Goal: Information Seeking & Learning: Find specific fact

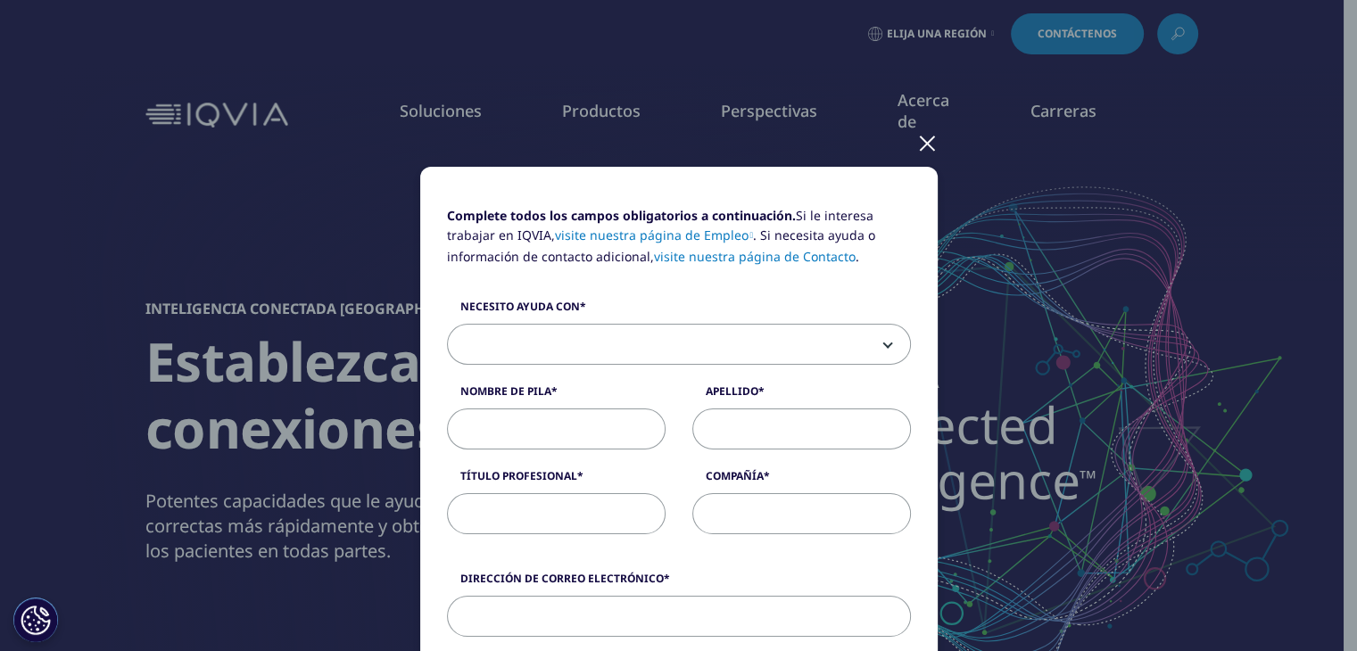
click at [917, 139] on div at bounding box center [927, 142] width 21 height 49
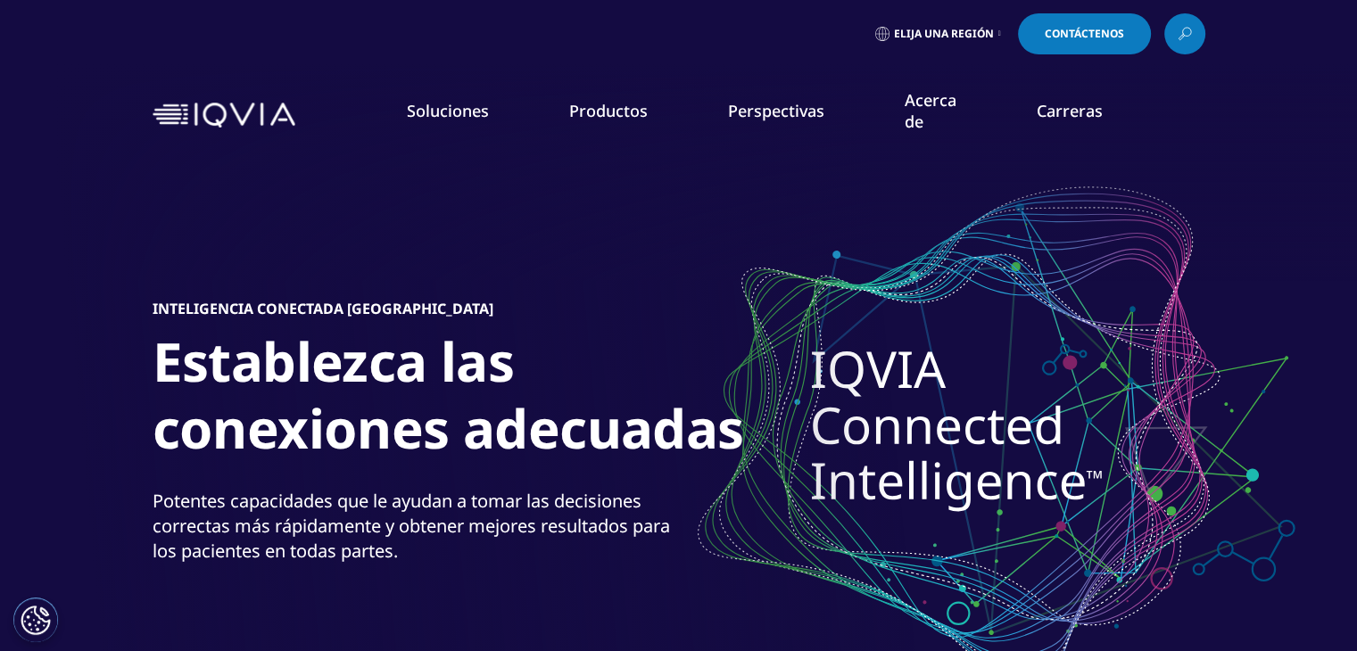
click at [1106, 30] on font "Contáctenos" at bounding box center [1084, 33] width 79 height 15
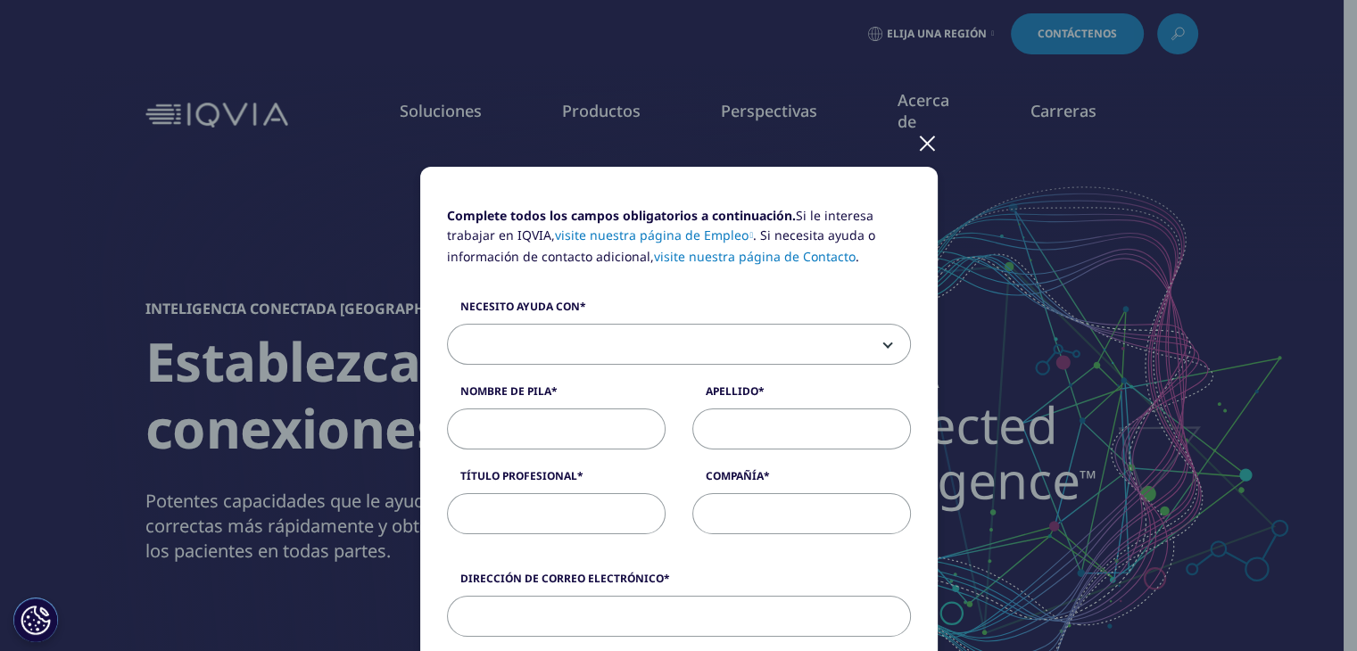
click at [714, 340] on span at bounding box center [679, 345] width 462 height 41
click at [869, 340] on span at bounding box center [679, 345] width 462 height 41
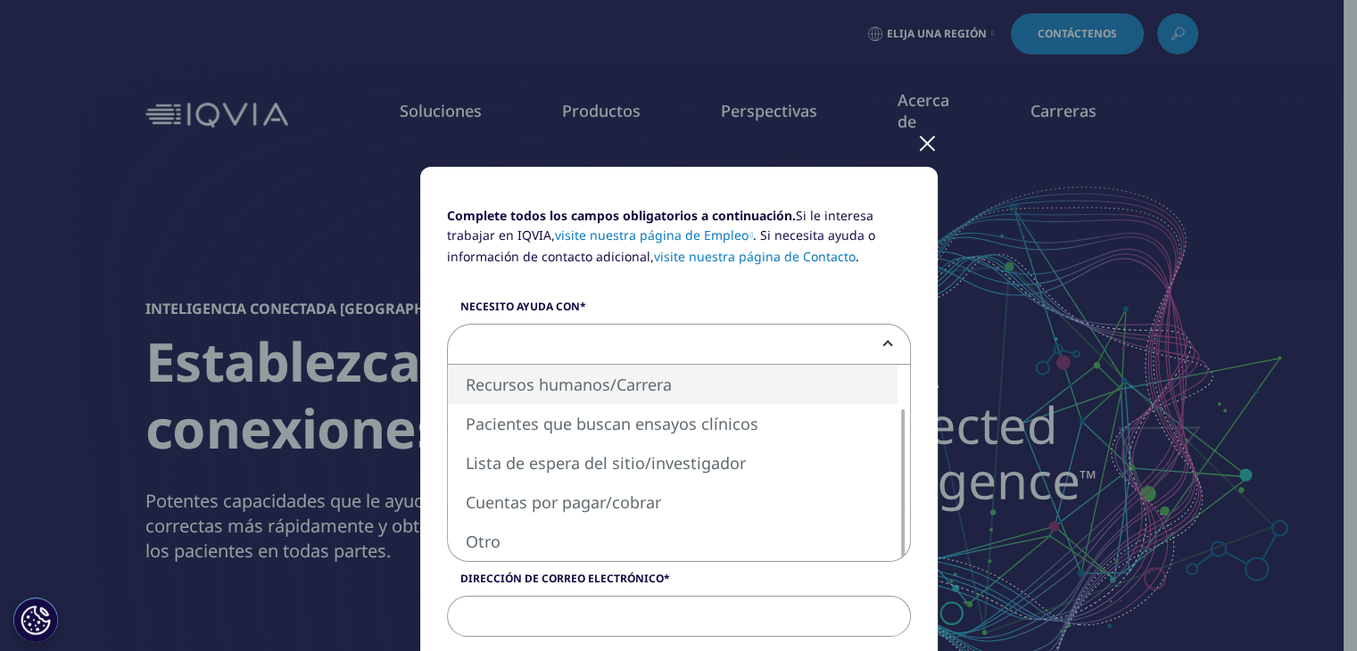
click at [671, 341] on span at bounding box center [679, 345] width 462 height 41
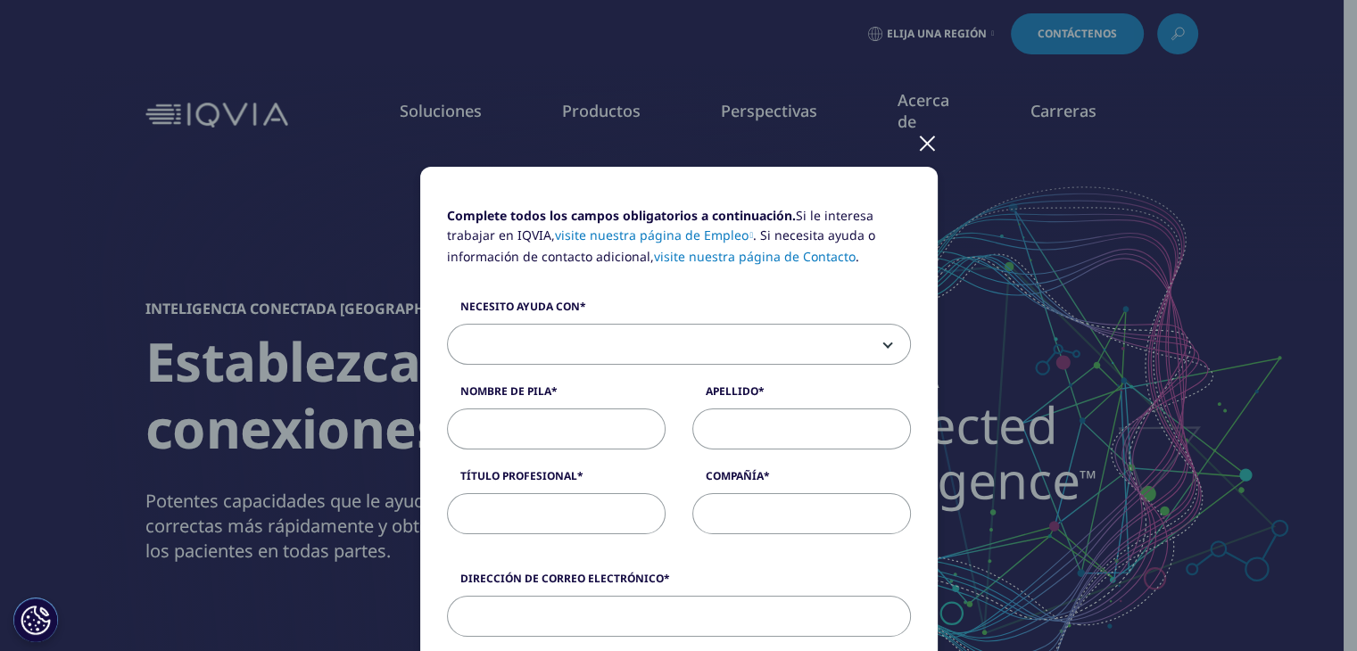
click at [503, 442] on input "Nombre de pila" at bounding box center [556, 429] width 219 height 41
type input "m"
type input "MAURO"
click at [741, 420] on input "Apellido" at bounding box center [801, 429] width 219 height 41
type input "Vargas"
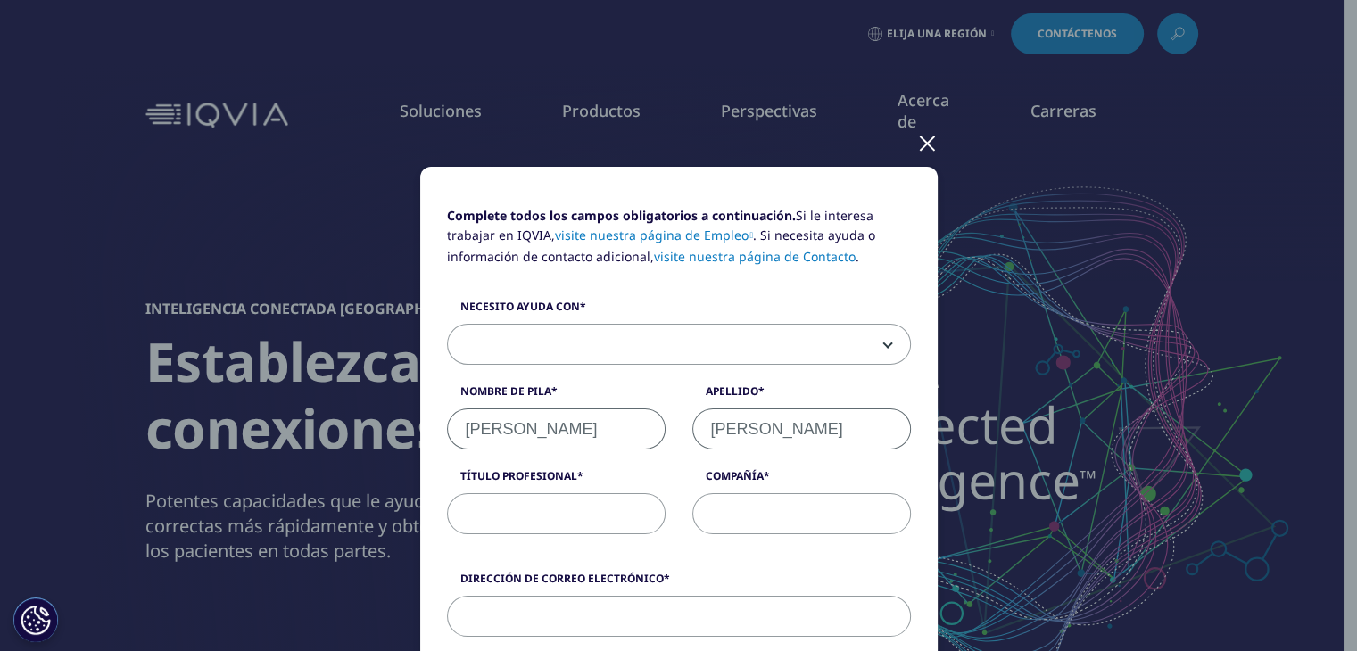
select select "Peru"
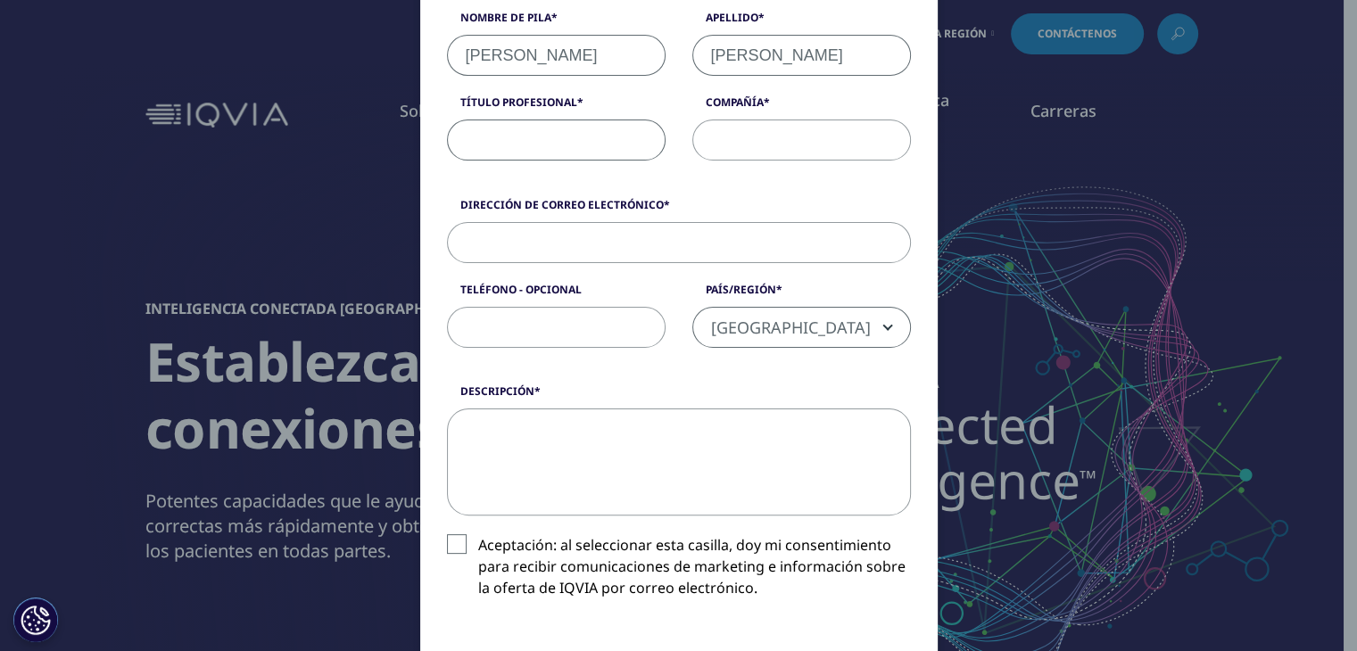
click at [523, 145] on input "Título profesional" at bounding box center [556, 140] width 219 height 41
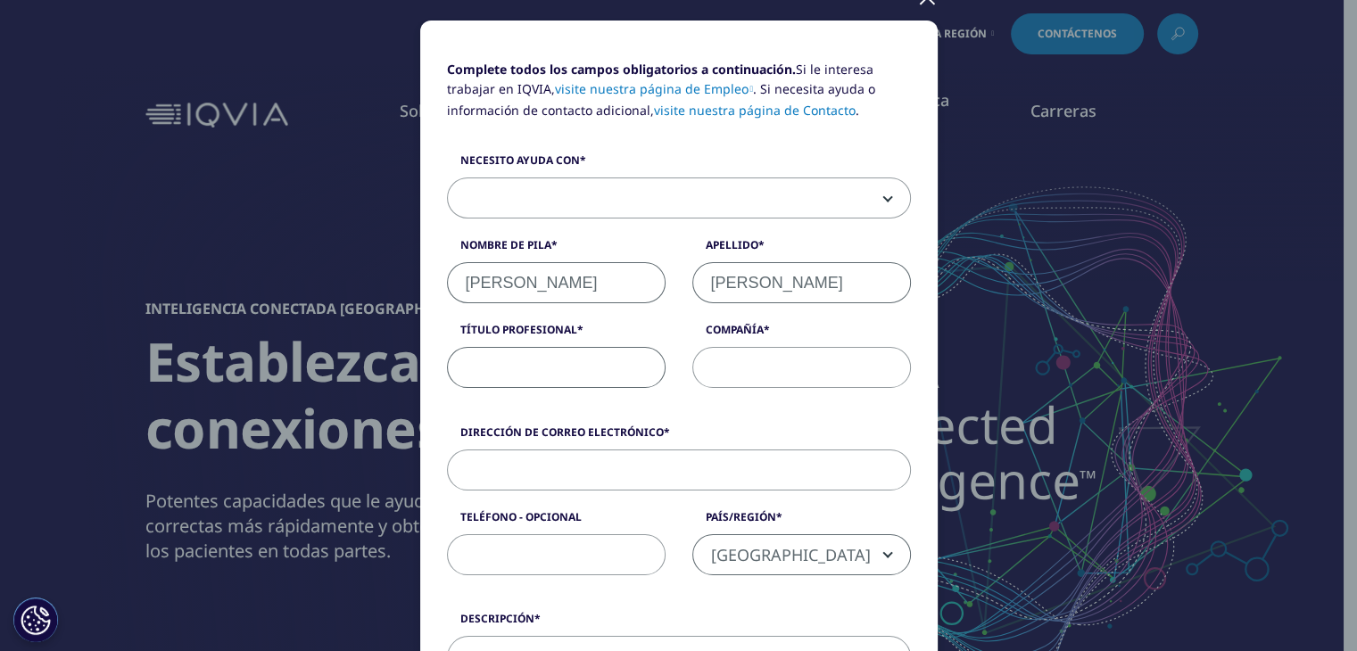
scroll to position [48, 0]
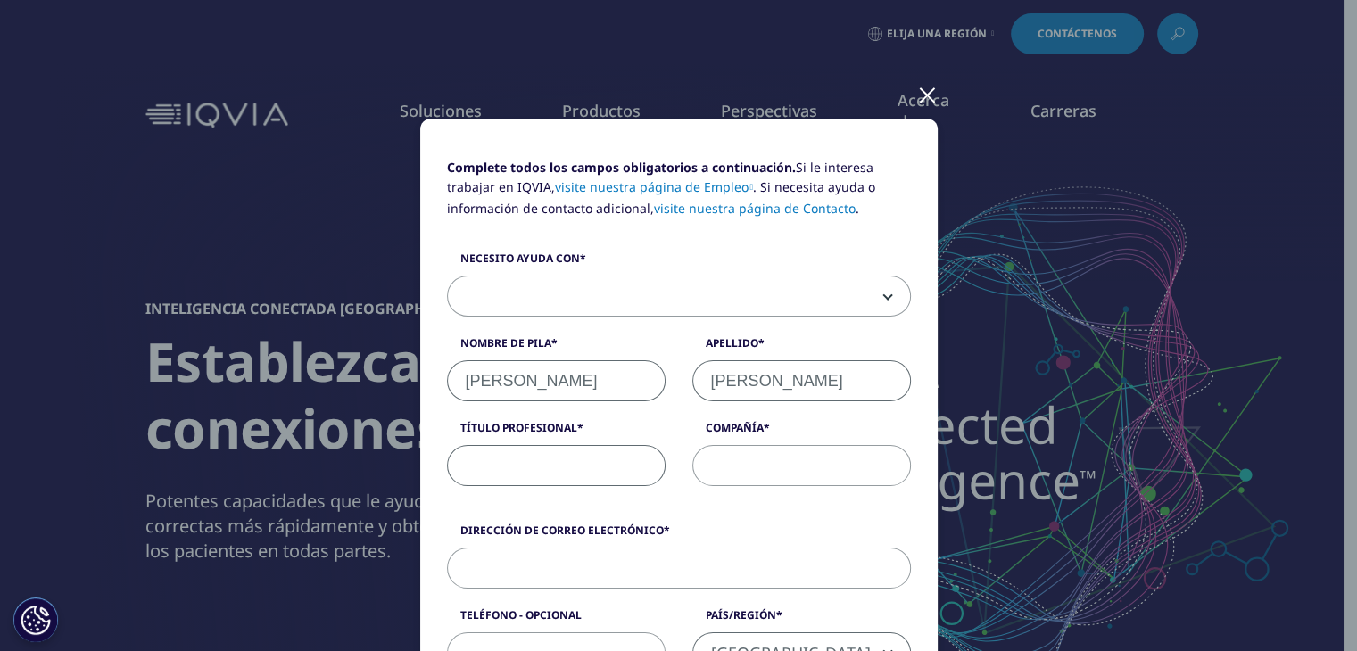
click at [917, 91] on div at bounding box center [927, 94] width 21 height 49
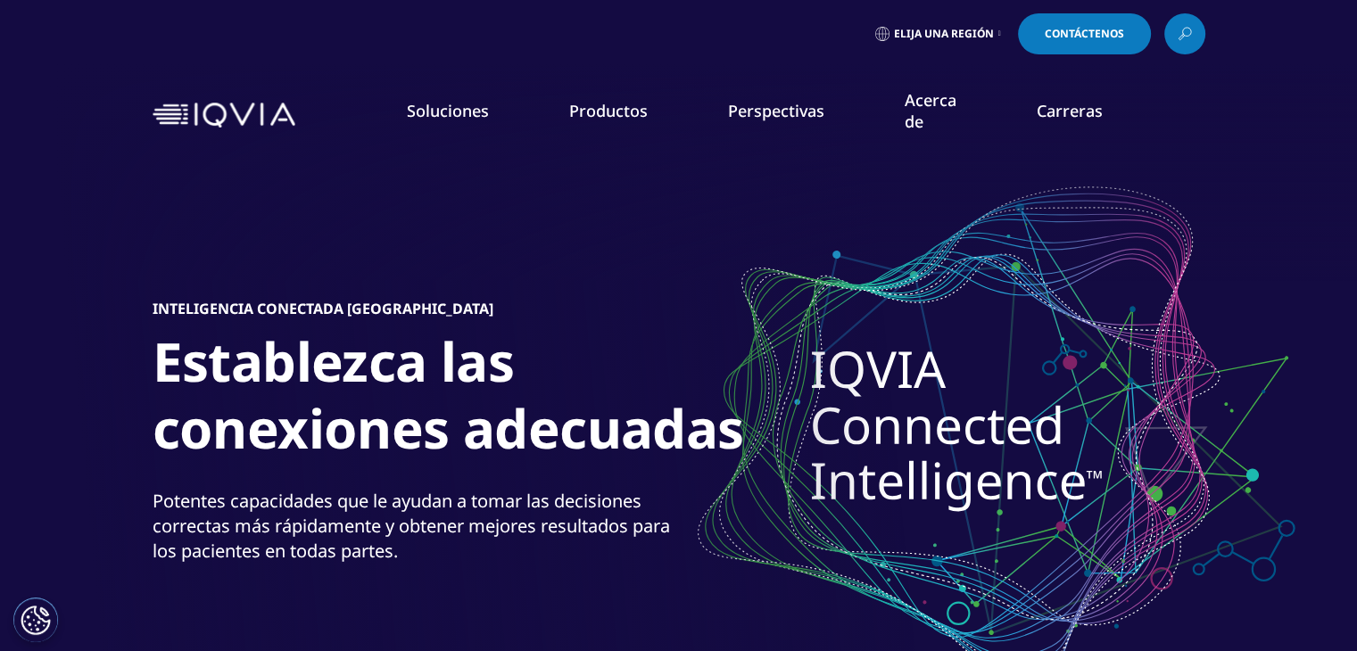
click at [1008, 210] on div "Inteligencia conectada IQVIA Establezca las conexiones adecuadas Potentes capac…" at bounding box center [679, 437] width 1053 height 607
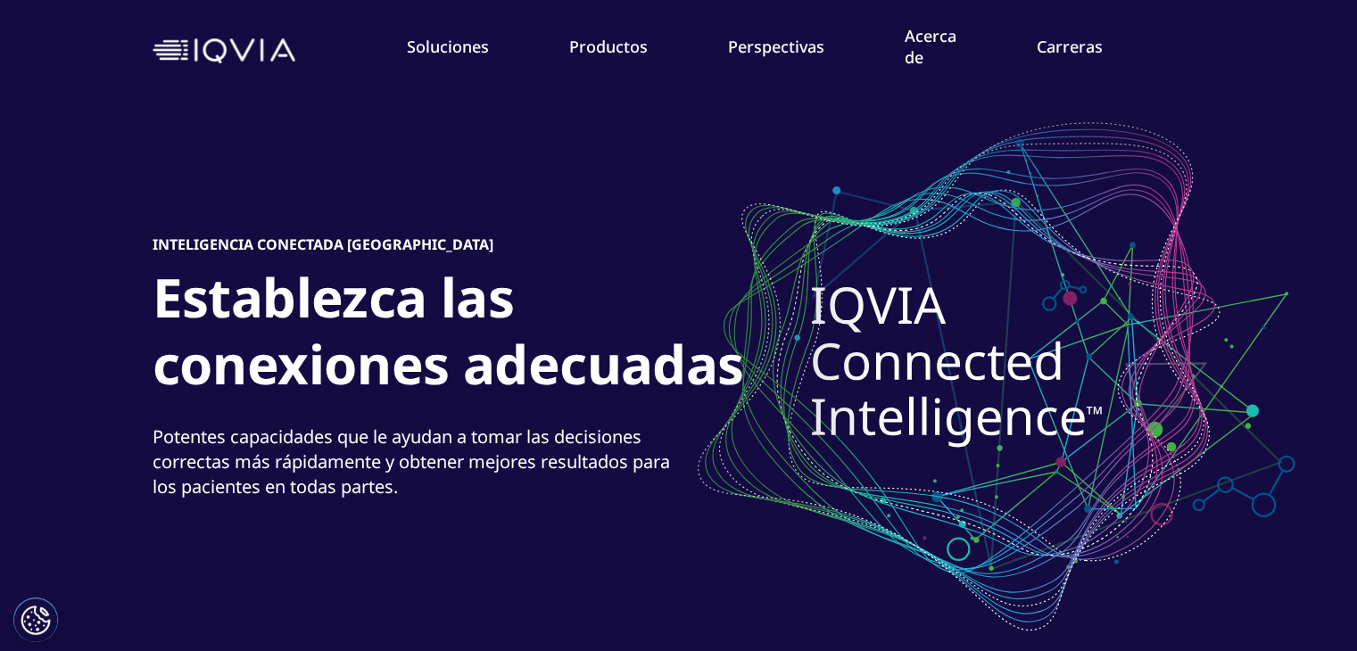
scroll to position [0, 0]
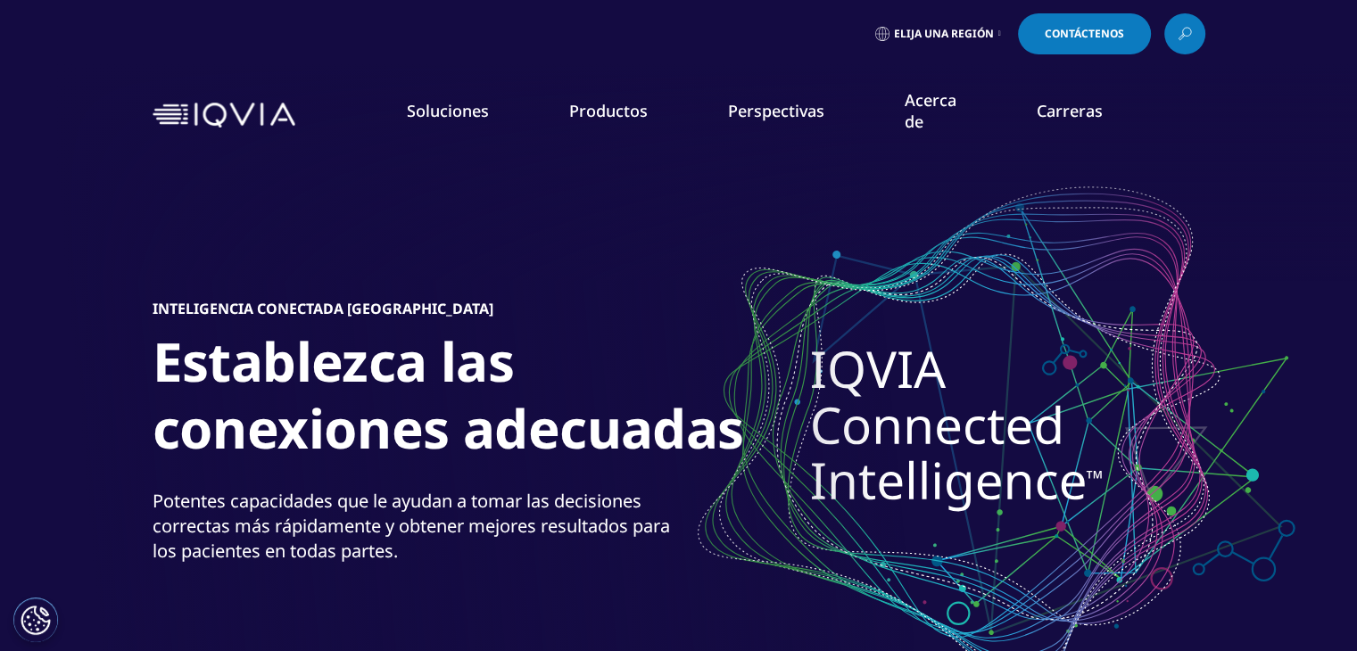
click at [1184, 33] on icon at bounding box center [1185, 33] width 14 height 23
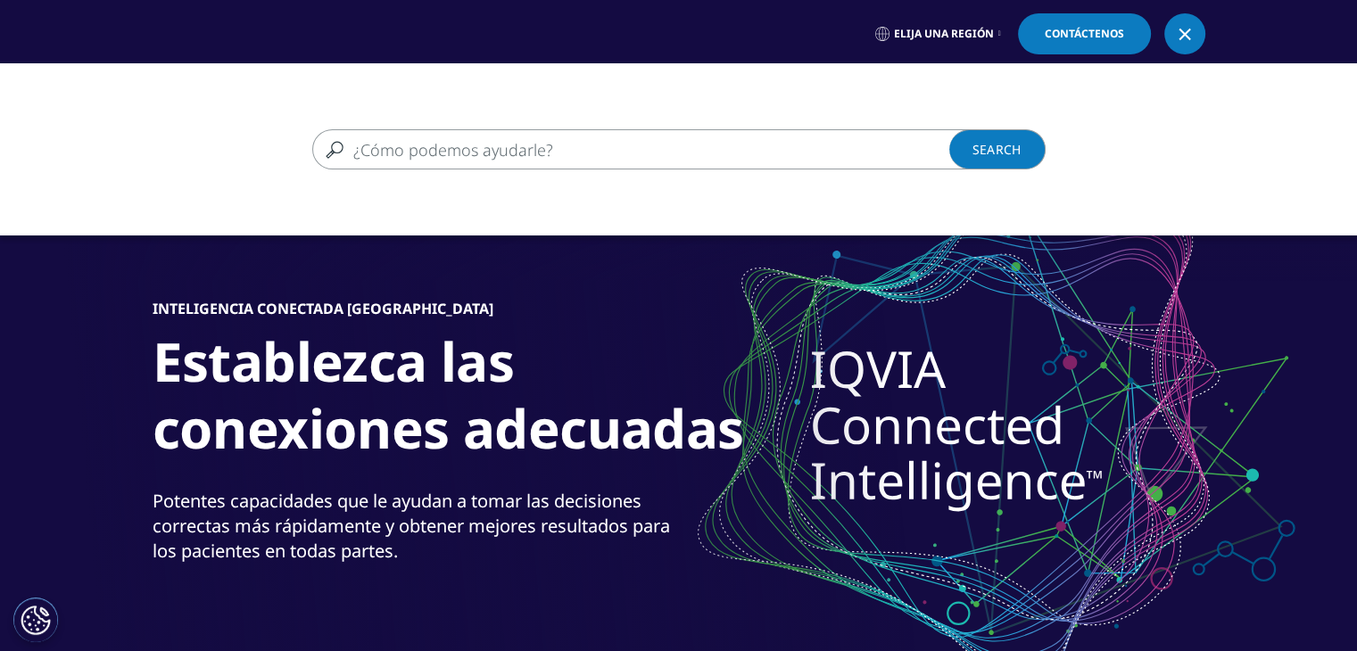
click at [393, 147] on input "Buscar" at bounding box center [653, 149] width 682 height 40
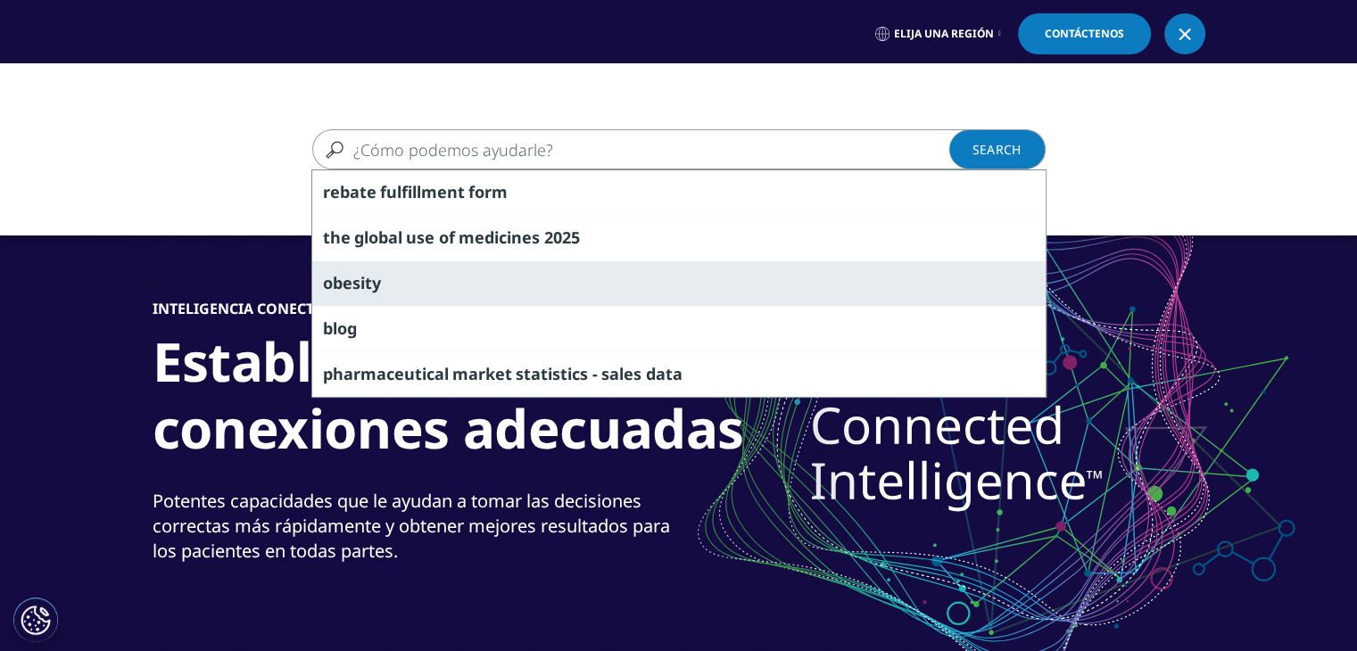
click at [376, 277] on span "obesity" at bounding box center [352, 282] width 58 height 21
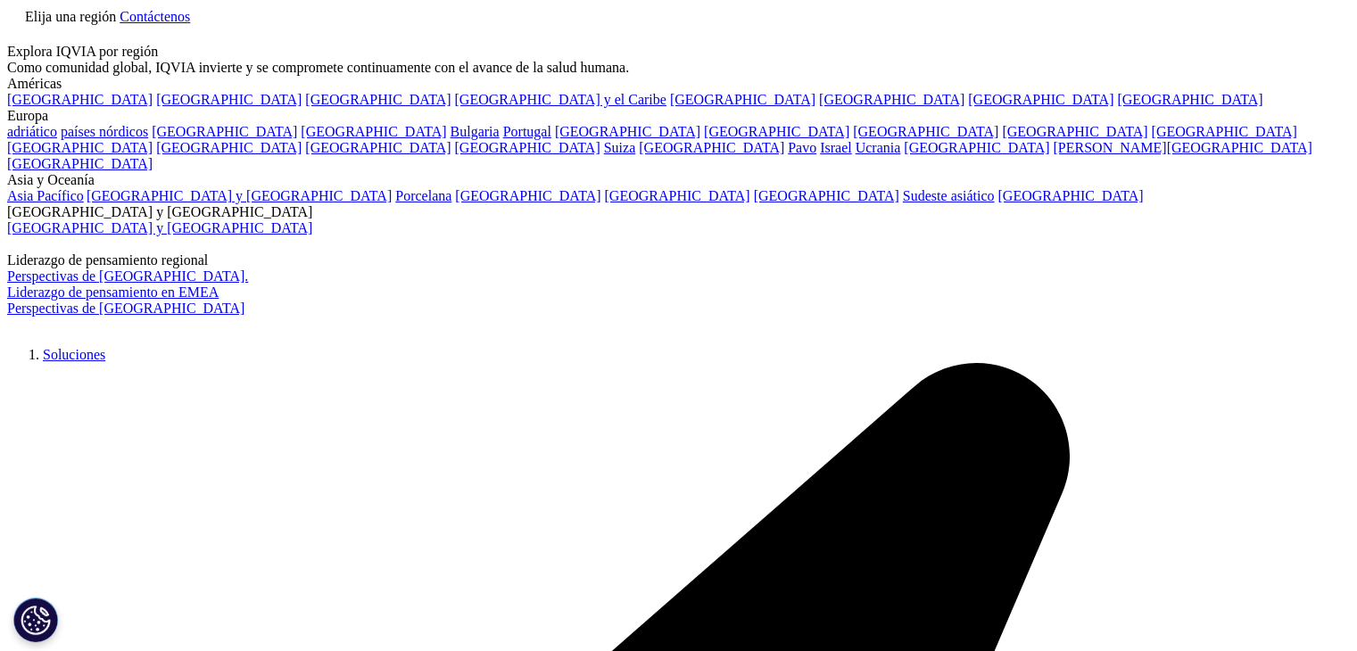
type input "obesity"
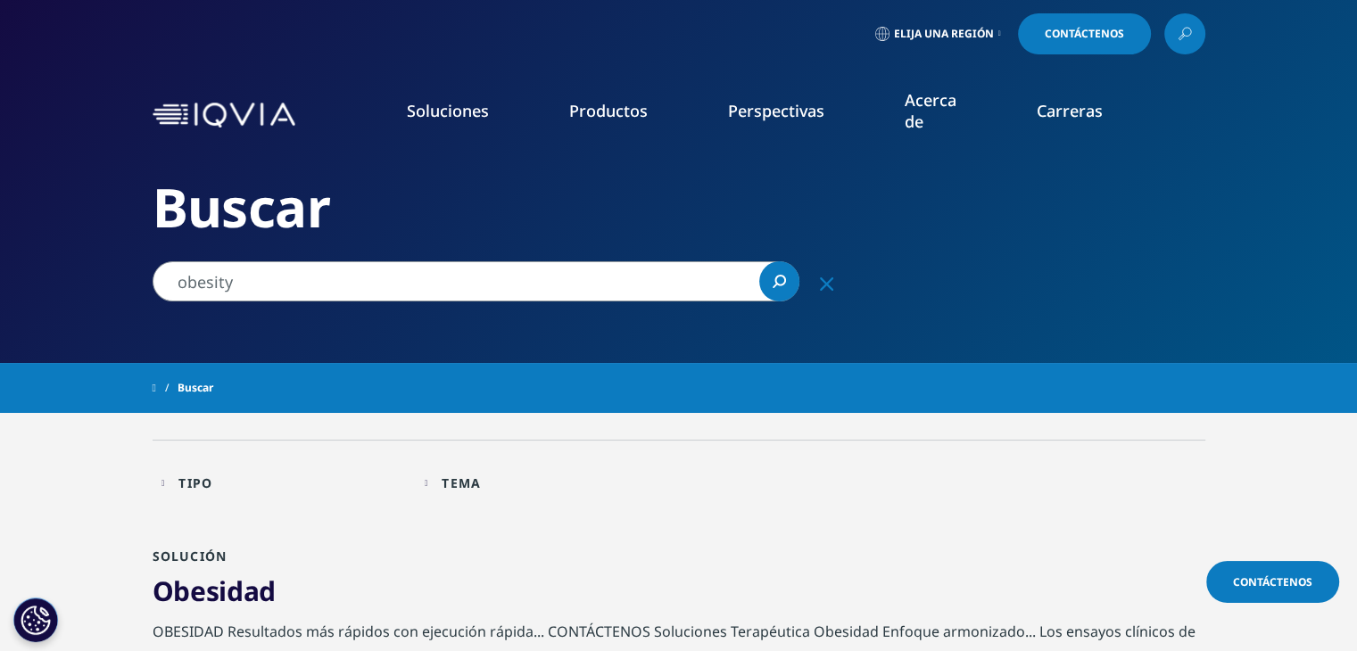
click at [232, 279] on input "obesity" at bounding box center [476, 281] width 647 height 40
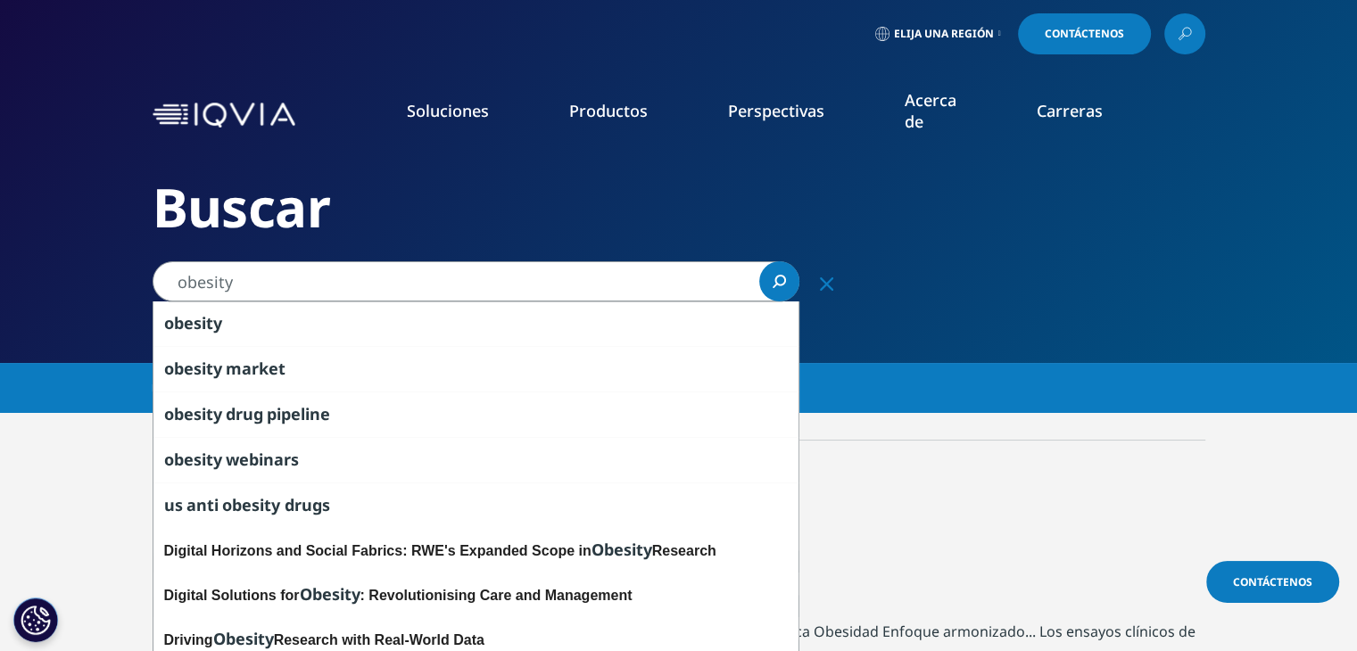
drag, startPoint x: 240, startPoint y: 284, endPoint x: 86, endPoint y: 284, distance: 154.3
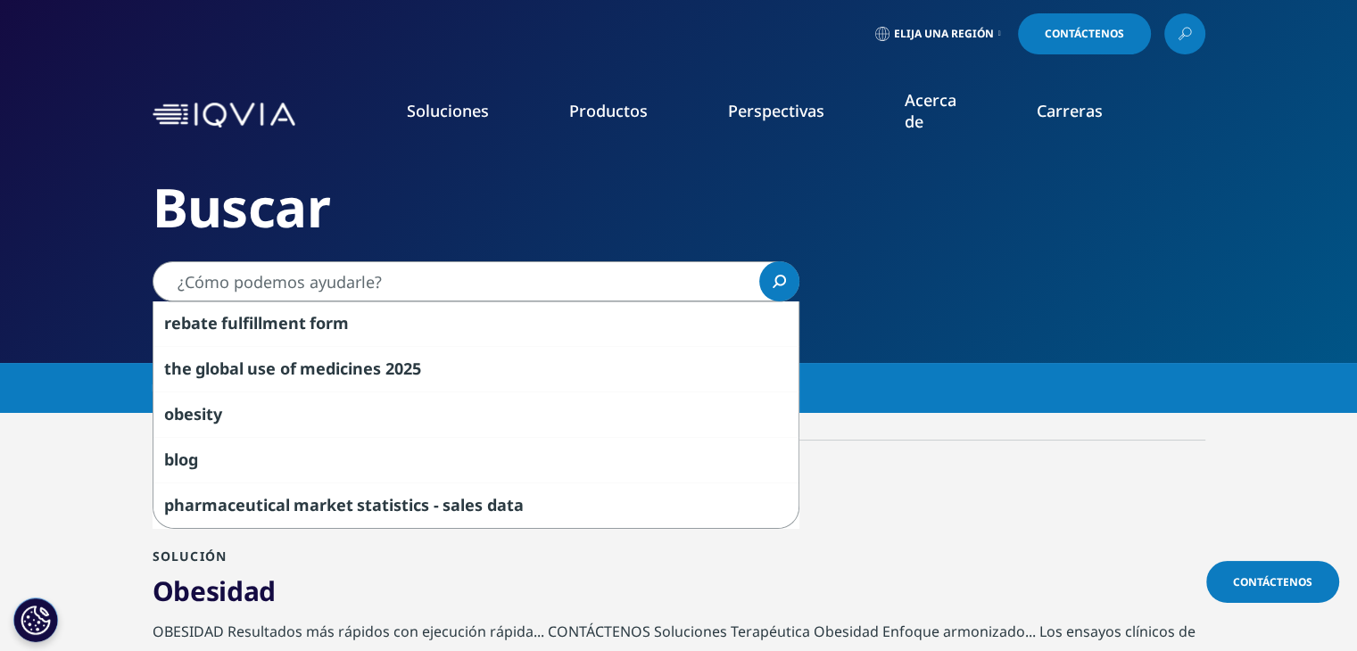
paste input "Eres u experto en farmacovigilancia, tu objetivo buscar artículos que analicen …"
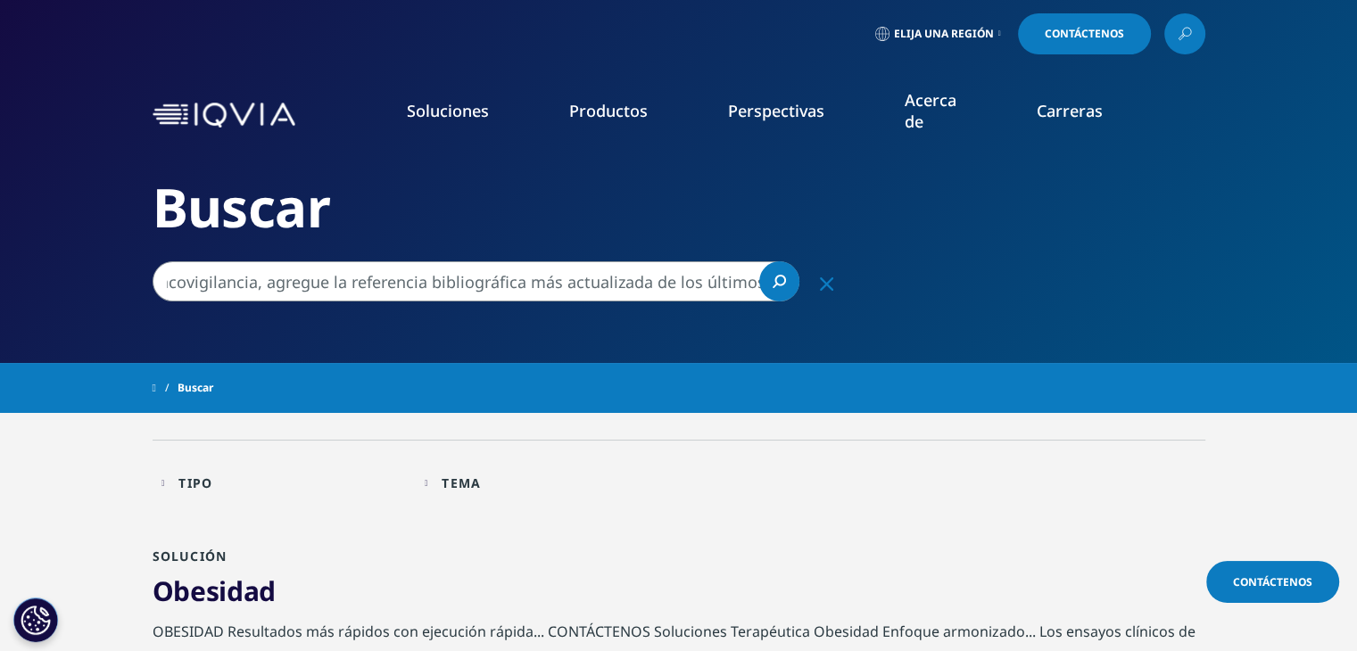
type input "Eres u experto en farmacovigilancia, tu objetivo buscar artículos que analicen …"
click at [784, 280] on icon "Buscar" at bounding box center [780, 281] width 12 height 12
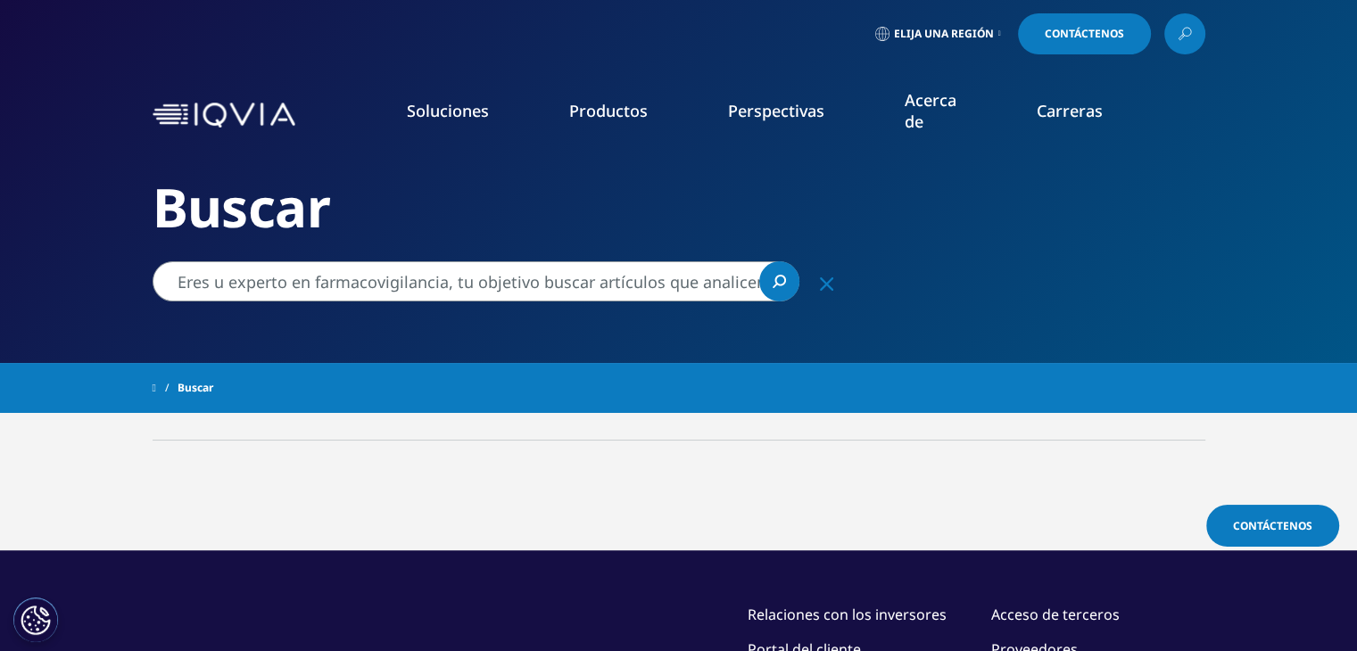
click at [778, 283] on icon "Search" at bounding box center [779, 281] width 13 height 13
click at [399, 290] on input "Eres u experto en farmacovigilancia, tu objetivo buscar artículos que analicen …" at bounding box center [476, 281] width 647 height 40
click at [1192, 29] on link at bounding box center [1184, 33] width 41 height 41
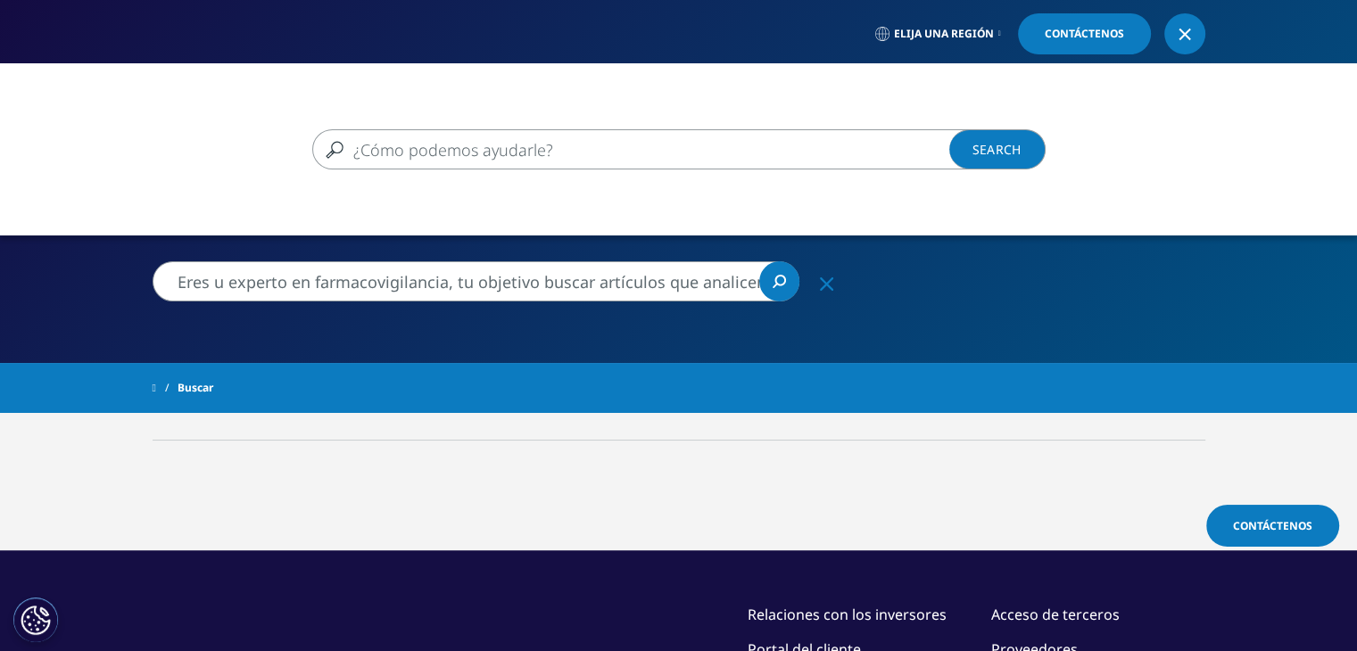
click at [407, 147] on input "Buscar" at bounding box center [653, 149] width 682 height 40
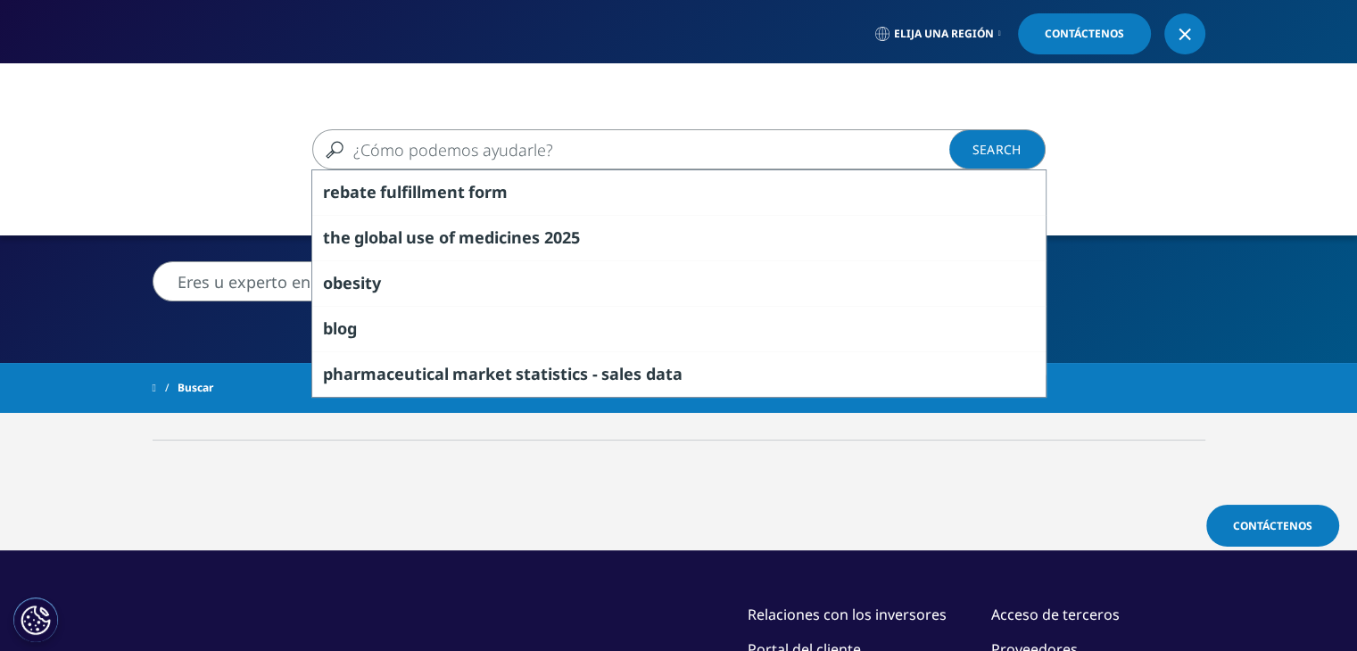
paste input "Eres u experto en farmacovigilancia, tu objetivo buscar artículos que analicen …"
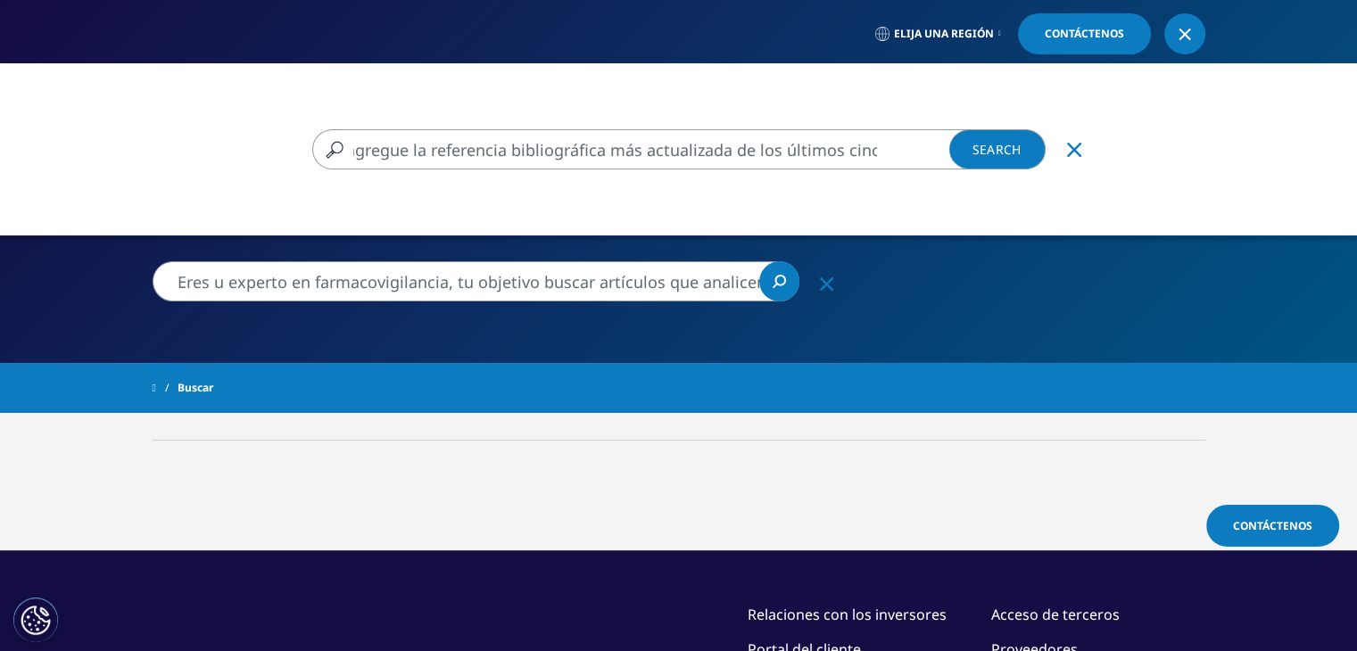
type input "Eres u experto en farmacovigilancia, tu objetivo buscar artículos que analicen …"
click at [999, 150] on link "Search Loading" at bounding box center [997, 149] width 96 height 40
click at [820, 286] on div "Eres u experto en farmacovigilancia, tu objetivo buscar artículos que analicen …" at bounding box center [678, 388] width 1357 height 651
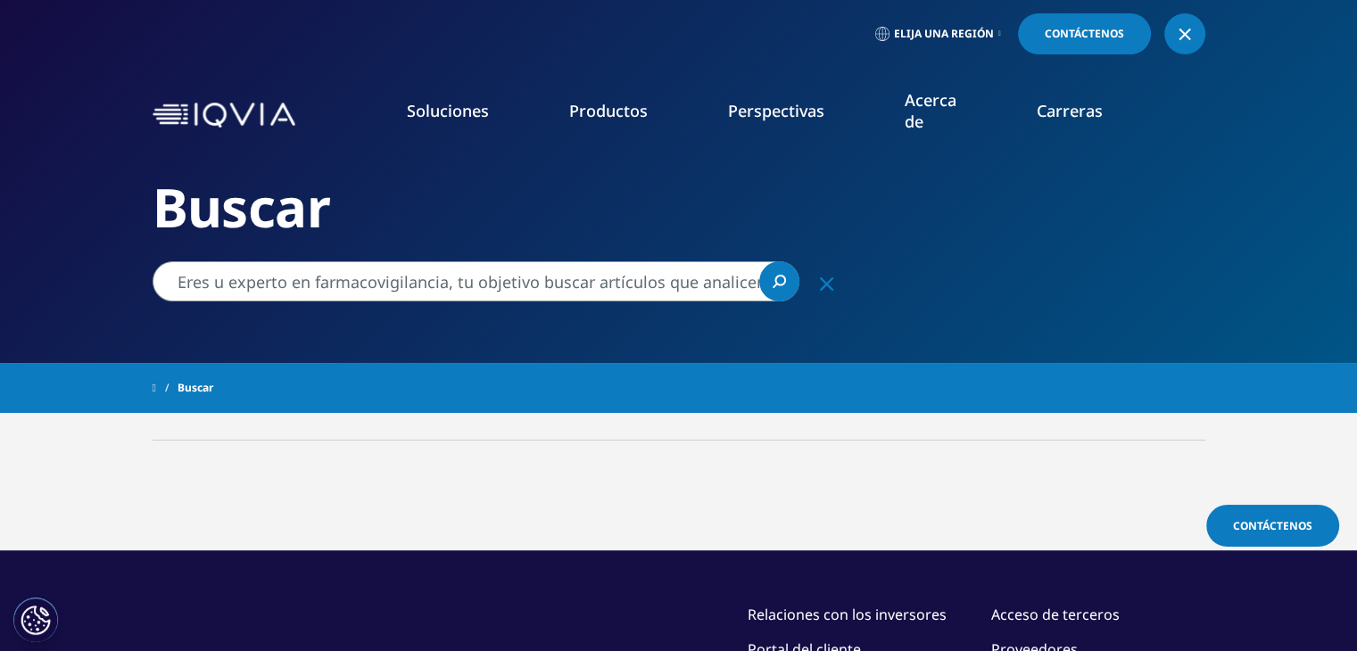
click at [827, 279] on icon "Clear" at bounding box center [826, 283] width 13 height 13
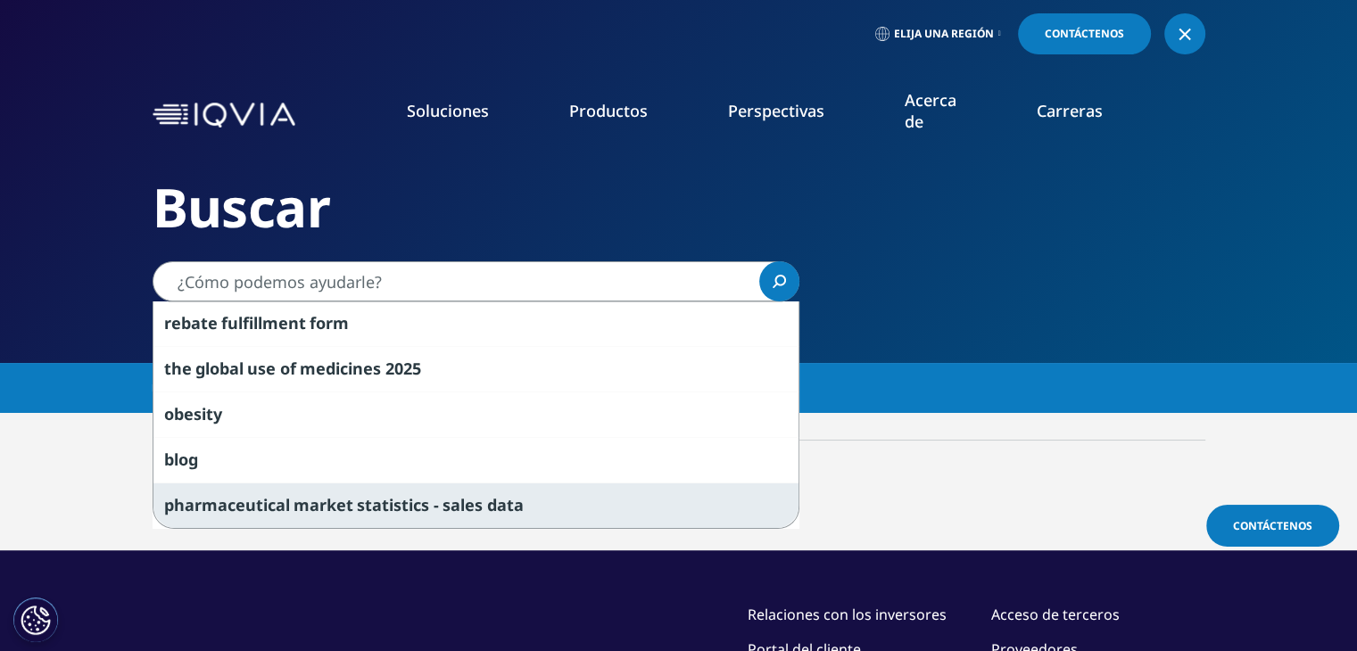
click at [370, 503] on span "statistics" at bounding box center [393, 504] width 72 height 21
type input "pharmaceutical market statistics - sales data"
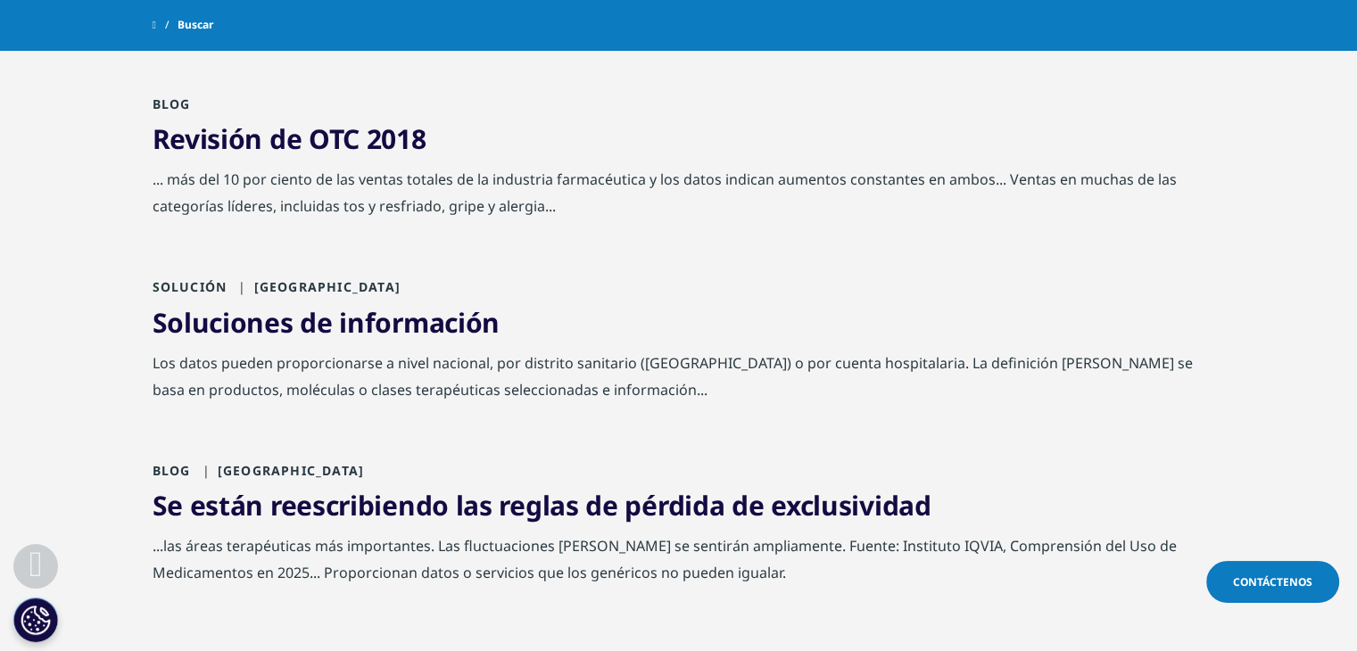
scroll to position [1695, 0]
